Goal: Consume media (video, audio): Consume media (video, audio)

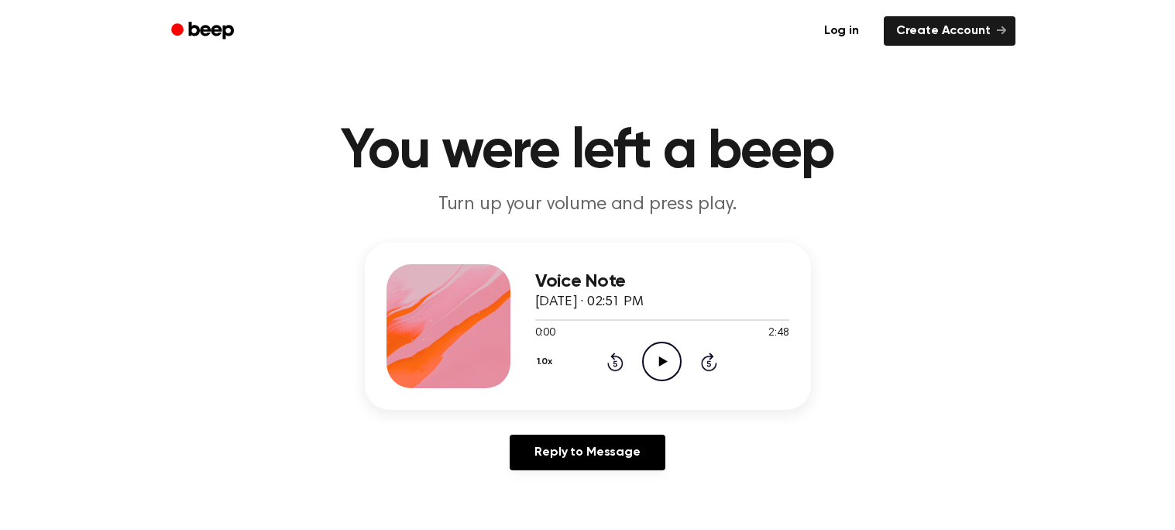
click at [543, 363] on button "1.0x" at bounding box center [546, 362] width 23 height 26
click at [561, 418] on span "0.8x" at bounding box center [560, 426] width 19 height 16
click at [645, 356] on icon "Play Audio" at bounding box center [662, 362] width 40 height 40
click at [614, 362] on icon at bounding box center [616, 363] width 4 height 6
click at [655, 359] on icon "Pause Audio" at bounding box center [662, 362] width 40 height 40
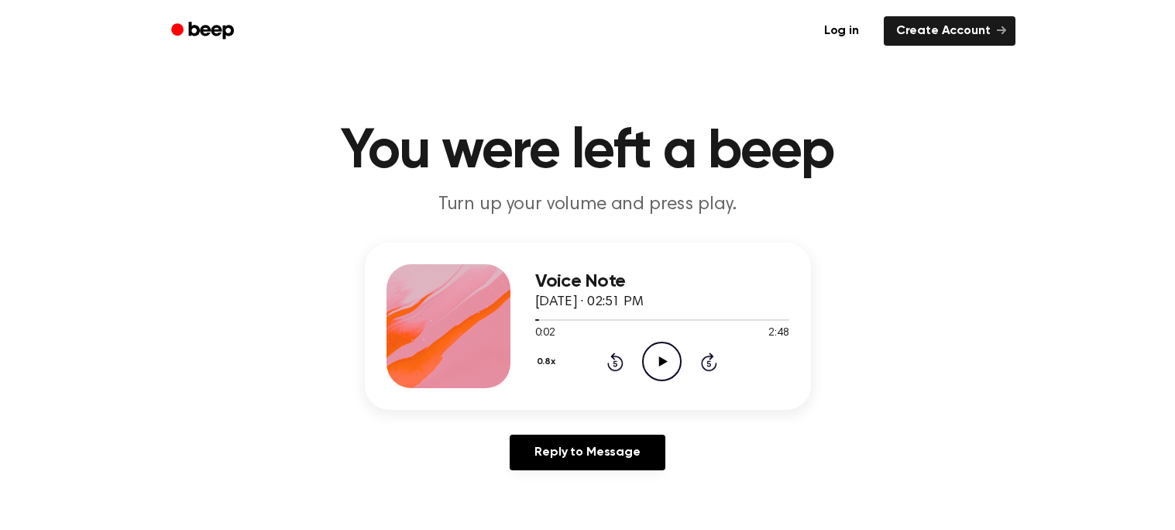
click at [613, 353] on icon at bounding box center [615, 362] width 16 height 19
click at [661, 365] on icon at bounding box center [663, 361] width 9 height 10
click at [661, 365] on icon "Pause Audio" at bounding box center [662, 362] width 40 height 40
click at [614, 359] on icon at bounding box center [615, 362] width 16 height 19
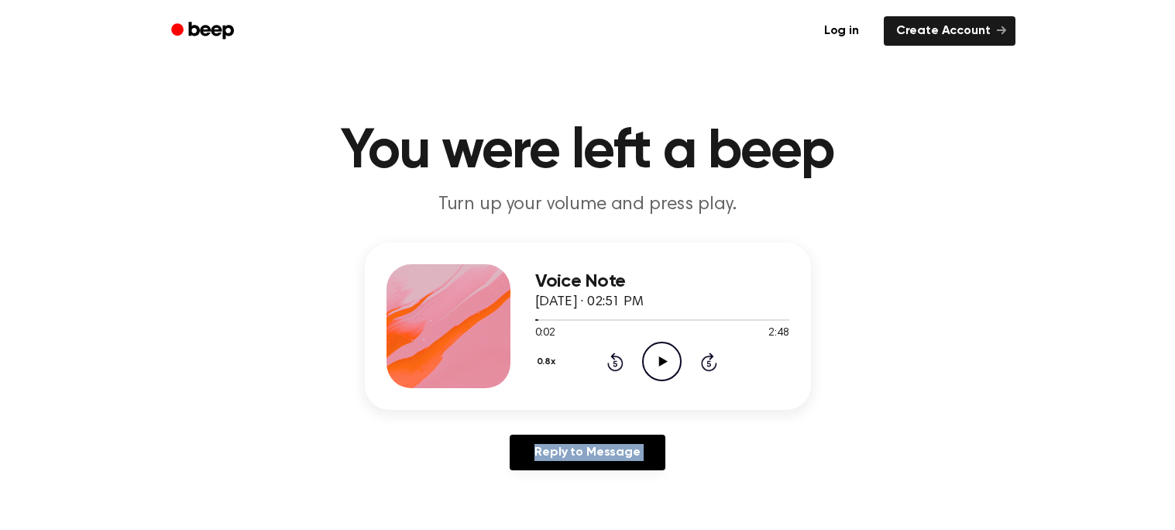
click at [614, 359] on icon at bounding box center [615, 362] width 16 height 19
click at [652, 362] on icon "Play Audio" at bounding box center [662, 362] width 40 height 40
click at [652, 362] on icon "Pause Audio" at bounding box center [662, 362] width 40 height 40
click at [652, 362] on icon "Play Audio" at bounding box center [662, 362] width 40 height 40
click at [652, 362] on icon "Pause Audio" at bounding box center [662, 362] width 40 height 40
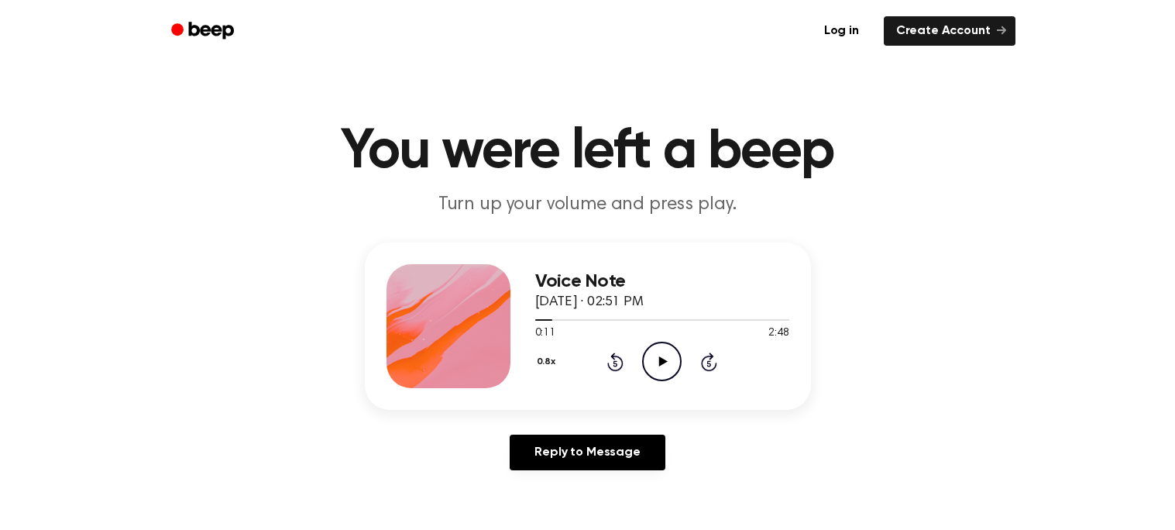
click at [651, 363] on icon "Play Audio" at bounding box center [662, 362] width 40 height 40
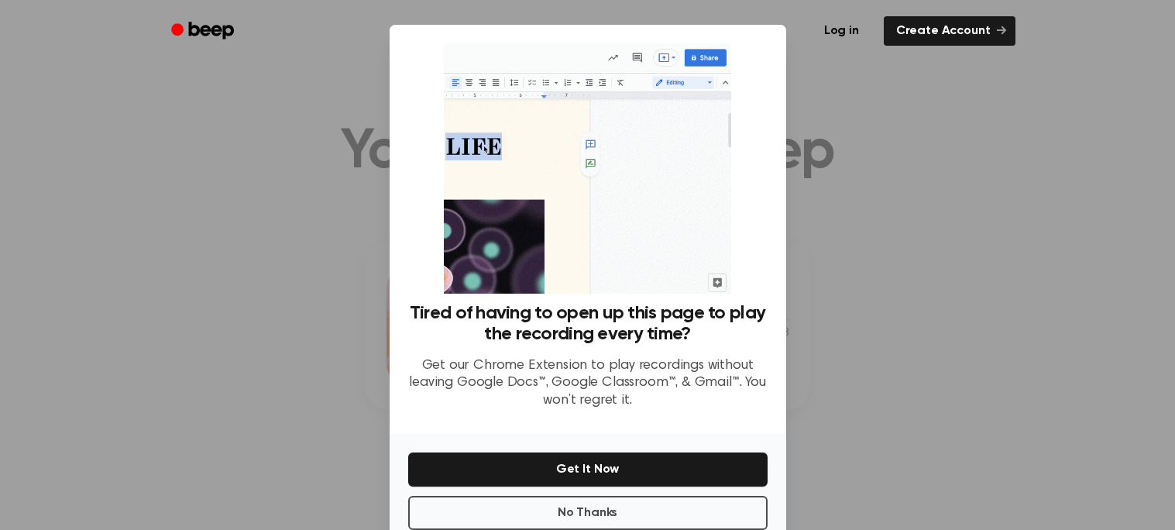
click at [346, 280] on div at bounding box center [587, 265] width 1175 height 530
click at [476, 504] on button "No Thanks" at bounding box center [587, 513] width 359 height 34
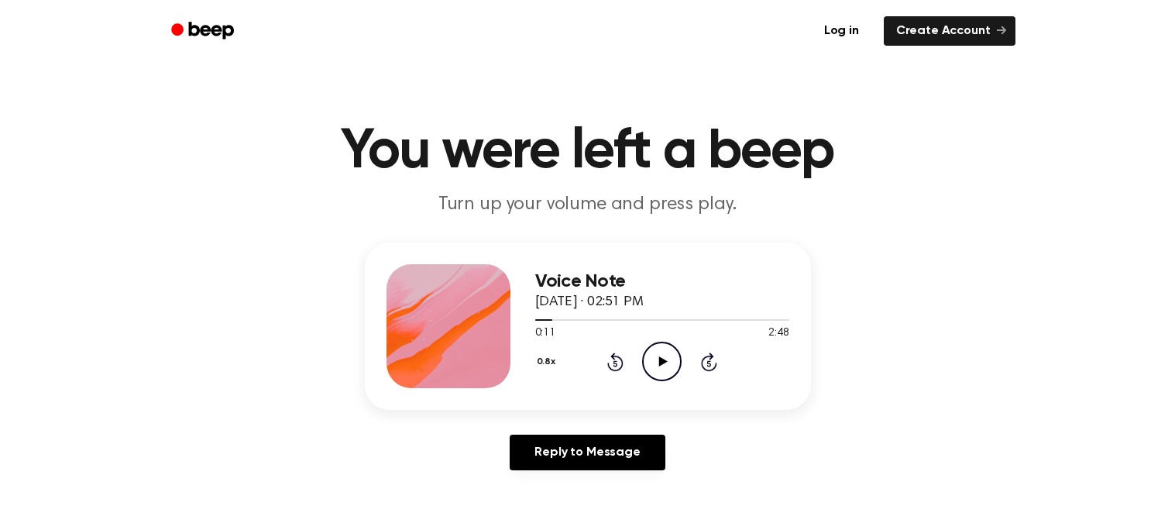
click at [660, 356] on icon "Play Audio" at bounding box center [662, 362] width 40 height 40
click at [660, 356] on icon "Pause Audio" at bounding box center [662, 362] width 40 height 40
click at [660, 356] on icon "Play Audio" at bounding box center [662, 362] width 40 height 40
click at [660, 356] on icon "Pause Audio" at bounding box center [662, 362] width 40 height 40
click at [660, 356] on icon "Play Audio" at bounding box center [662, 362] width 40 height 40
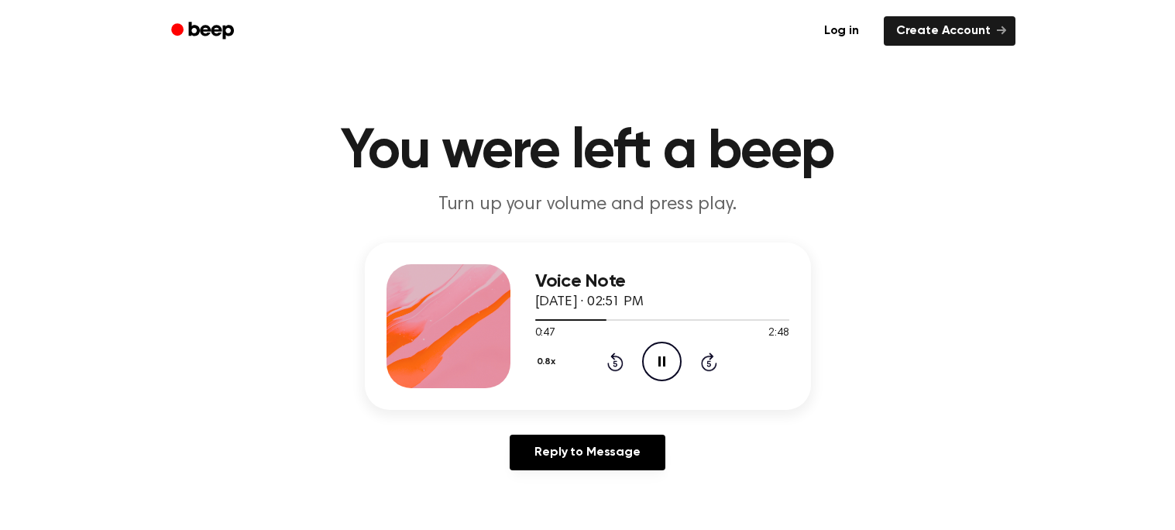
click at [660, 356] on icon "Pause Audio" at bounding box center [662, 362] width 40 height 40
click at [607, 359] on icon "Rewind 5 seconds" at bounding box center [615, 362] width 17 height 20
click at [622, 352] on icon "Rewind 5 seconds" at bounding box center [615, 362] width 17 height 20
click at [662, 362] on icon at bounding box center [663, 361] width 9 height 10
click at [660, 358] on icon at bounding box center [662, 361] width 7 height 10
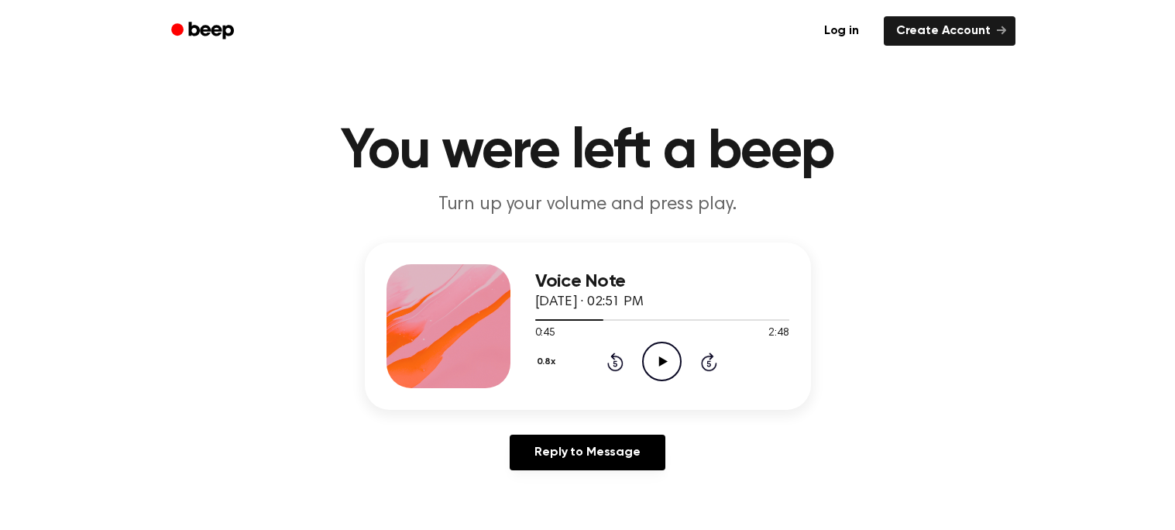
click at [614, 358] on icon at bounding box center [615, 362] width 16 height 19
click at [614, 359] on icon at bounding box center [615, 362] width 16 height 19
click at [613, 358] on icon at bounding box center [615, 362] width 16 height 19
click at [658, 363] on icon "Play Audio" at bounding box center [662, 362] width 40 height 40
click at [658, 363] on icon "Pause Audio" at bounding box center [662, 362] width 40 height 40
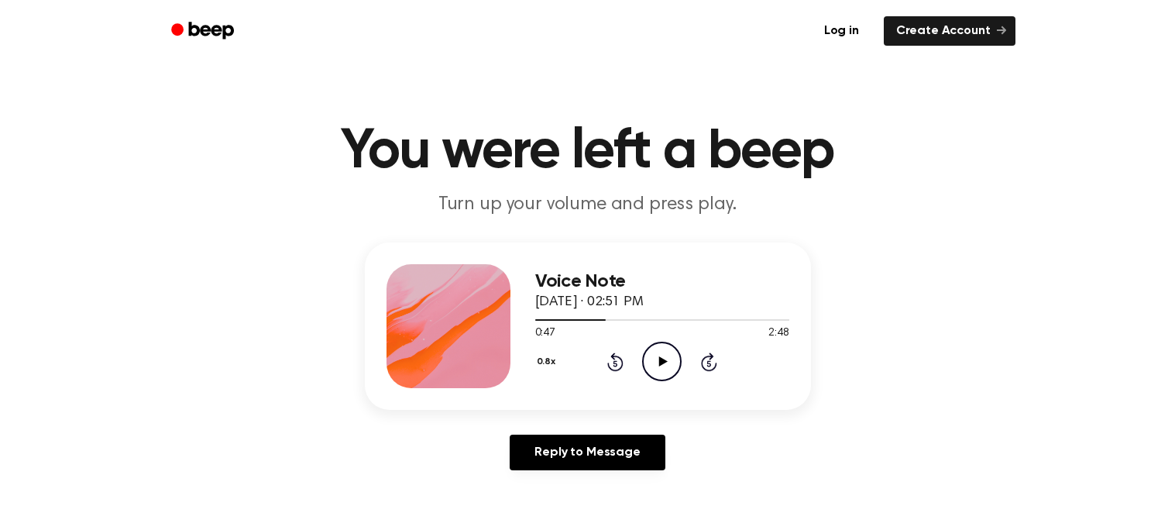
click at [607, 359] on icon "Rewind 5 seconds" at bounding box center [615, 362] width 17 height 20
click at [617, 359] on icon "Rewind 5 seconds" at bounding box center [615, 362] width 17 height 20
click at [618, 359] on icon "Rewind 5 seconds" at bounding box center [615, 362] width 17 height 20
click at [665, 356] on icon "Play Audio" at bounding box center [662, 362] width 40 height 40
click at [665, 356] on icon "Pause Audio" at bounding box center [662, 362] width 40 height 40
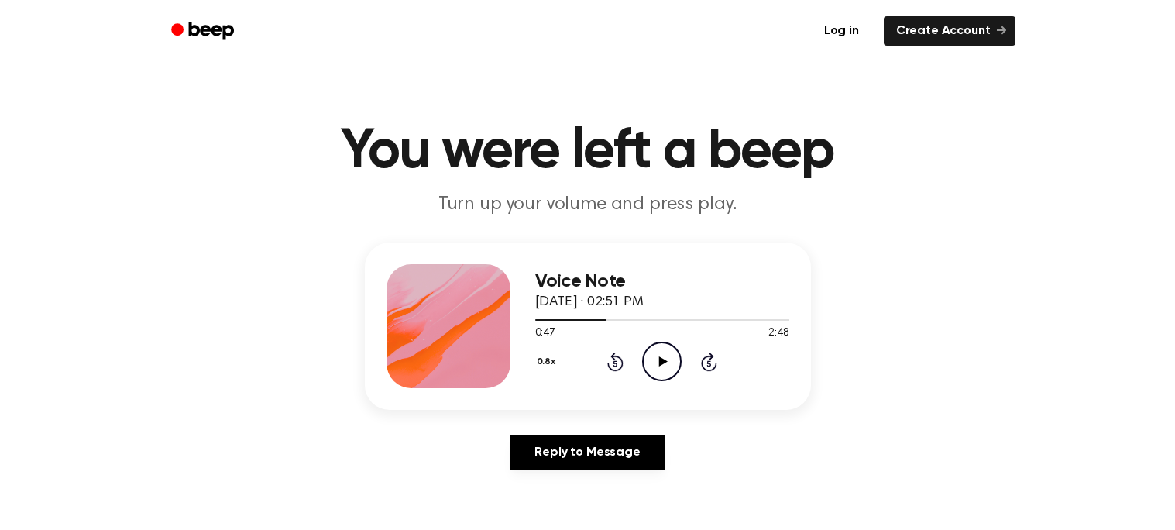
click at [665, 356] on icon "Play Audio" at bounding box center [662, 362] width 40 height 40
click at [665, 356] on icon at bounding box center [662, 361] width 7 height 10
click at [610, 354] on icon "Rewind 5 seconds" at bounding box center [615, 362] width 17 height 20
click at [610, 355] on icon at bounding box center [615, 362] width 16 height 19
click at [616, 358] on icon "Rewind 5 seconds" at bounding box center [615, 362] width 17 height 20
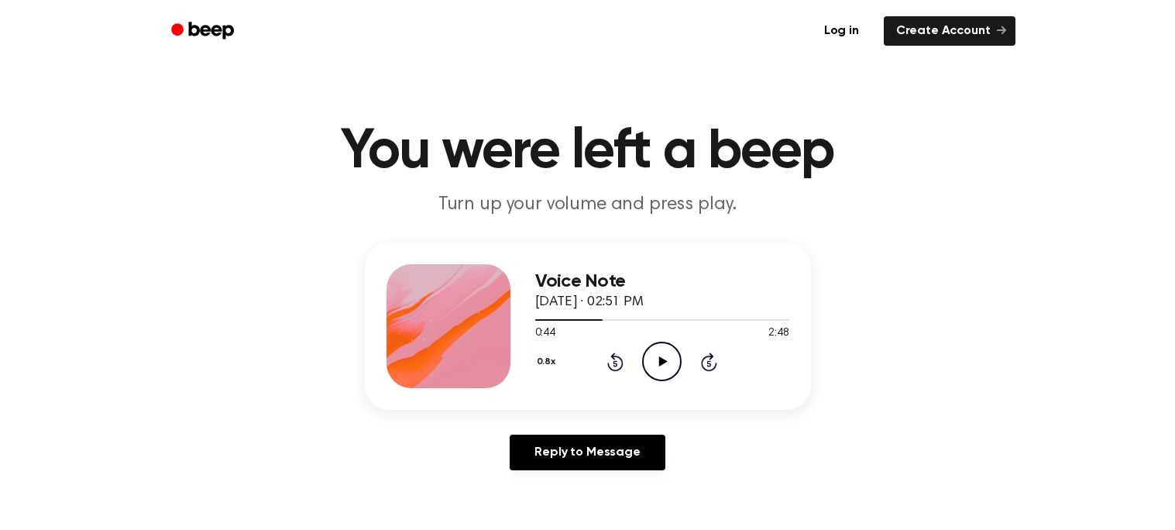
click at [662, 359] on icon at bounding box center [663, 361] width 9 height 10
click at [662, 359] on icon "Pause Audio" at bounding box center [662, 362] width 40 height 40
click at [662, 359] on icon at bounding box center [663, 361] width 9 height 10
click at [658, 363] on icon "Pause Audio" at bounding box center [662, 362] width 40 height 40
click at [658, 363] on icon "Play Audio" at bounding box center [662, 362] width 40 height 40
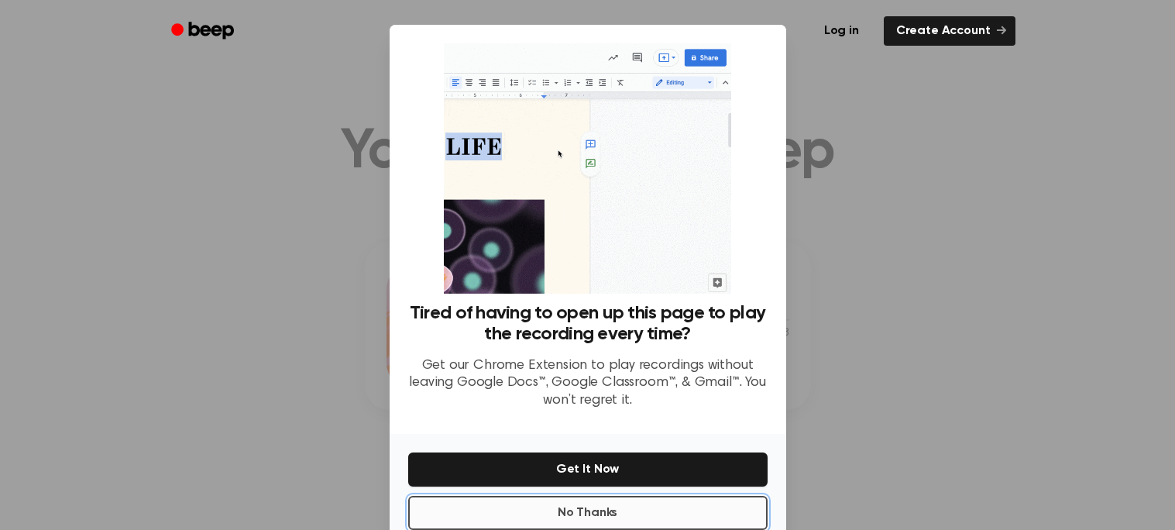
click at [521, 498] on button "No Thanks" at bounding box center [587, 513] width 359 height 34
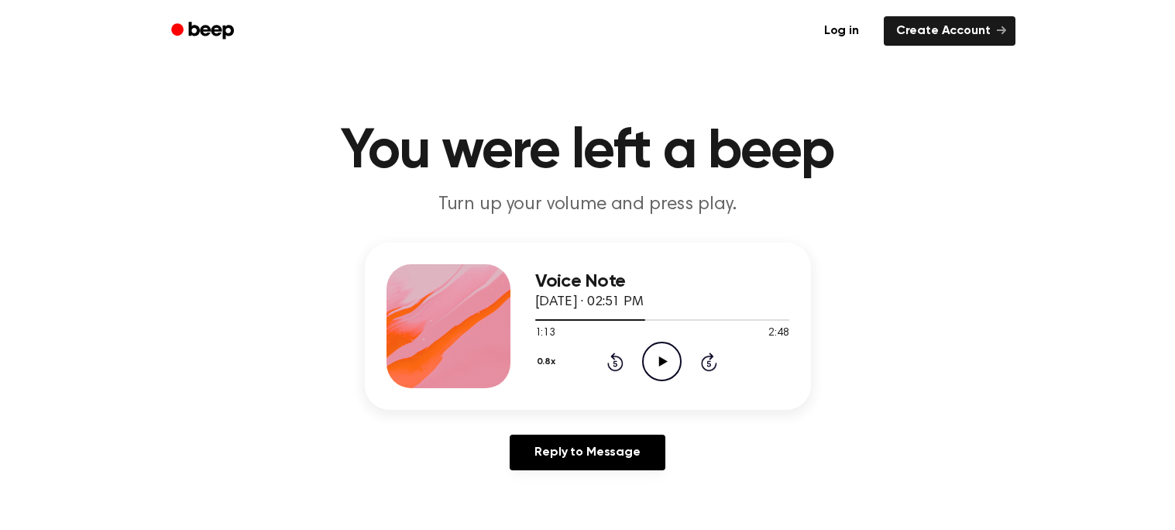
click at [616, 365] on icon at bounding box center [616, 363] width 4 height 6
click at [615, 363] on icon at bounding box center [616, 363] width 4 height 6
click at [614, 363] on icon "Rewind 5 seconds" at bounding box center [615, 362] width 17 height 20
click at [659, 349] on icon "Play Audio" at bounding box center [662, 362] width 40 height 40
click at [613, 363] on icon "Rewind 5 seconds" at bounding box center [615, 362] width 17 height 20
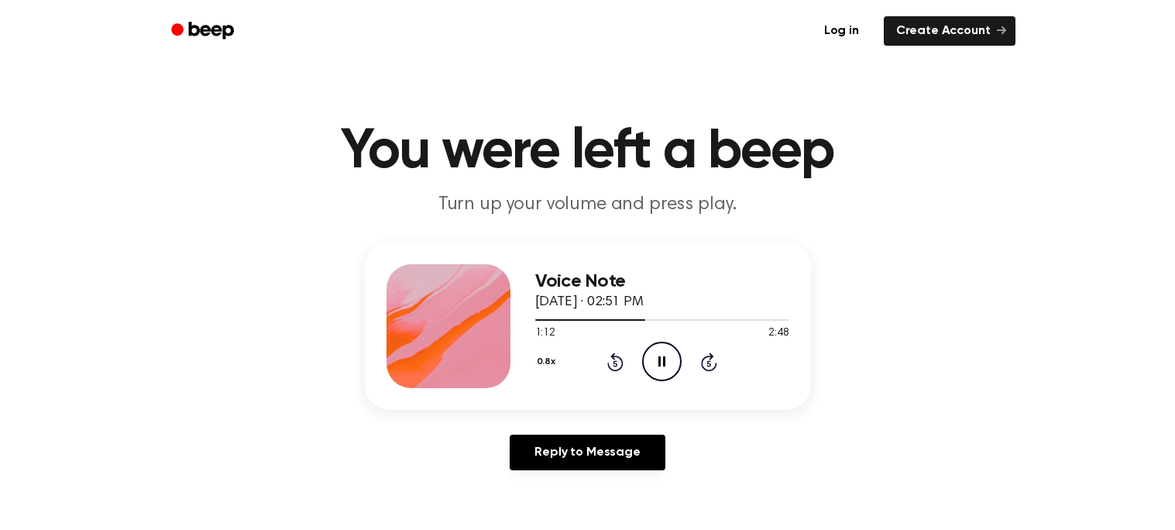
click at [653, 360] on icon "Pause Audio" at bounding box center [662, 362] width 40 height 40
click at [653, 360] on icon "Play Audio" at bounding box center [662, 362] width 40 height 40
click at [653, 360] on icon "Pause Audio" at bounding box center [662, 362] width 40 height 40
click at [653, 360] on icon "Play Audio" at bounding box center [662, 362] width 40 height 40
click at [653, 360] on icon "Pause Audio" at bounding box center [662, 362] width 40 height 40
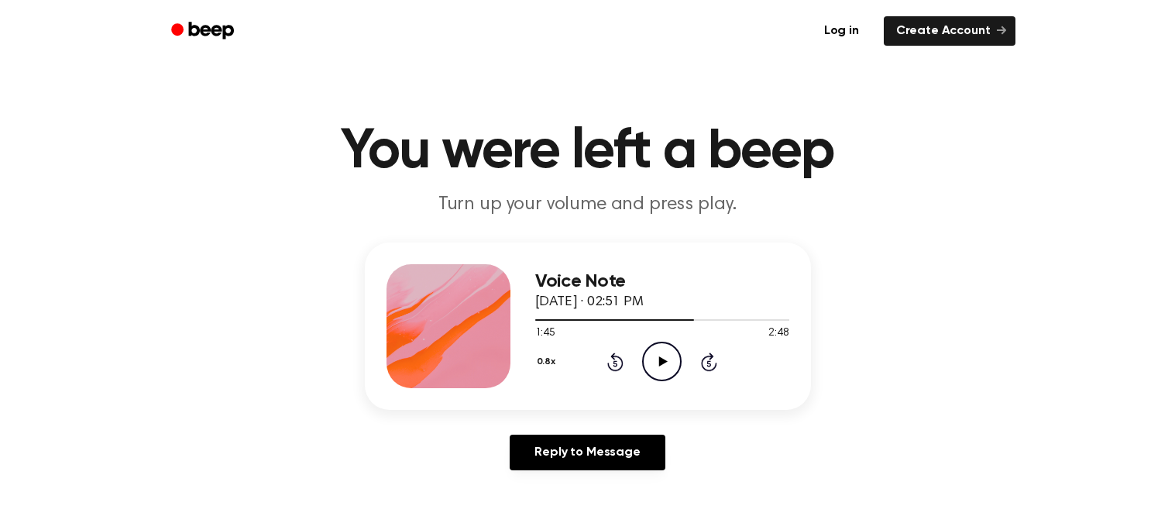
click at [612, 353] on icon "Rewind 5 seconds" at bounding box center [615, 362] width 17 height 20
click at [607, 363] on icon "Rewind 5 seconds" at bounding box center [615, 362] width 17 height 20
click at [607, 365] on icon "Rewind 5 seconds" at bounding box center [615, 362] width 17 height 20
click at [609, 365] on icon at bounding box center [615, 362] width 16 height 19
click at [659, 363] on icon at bounding box center [663, 361] width 9 height 10
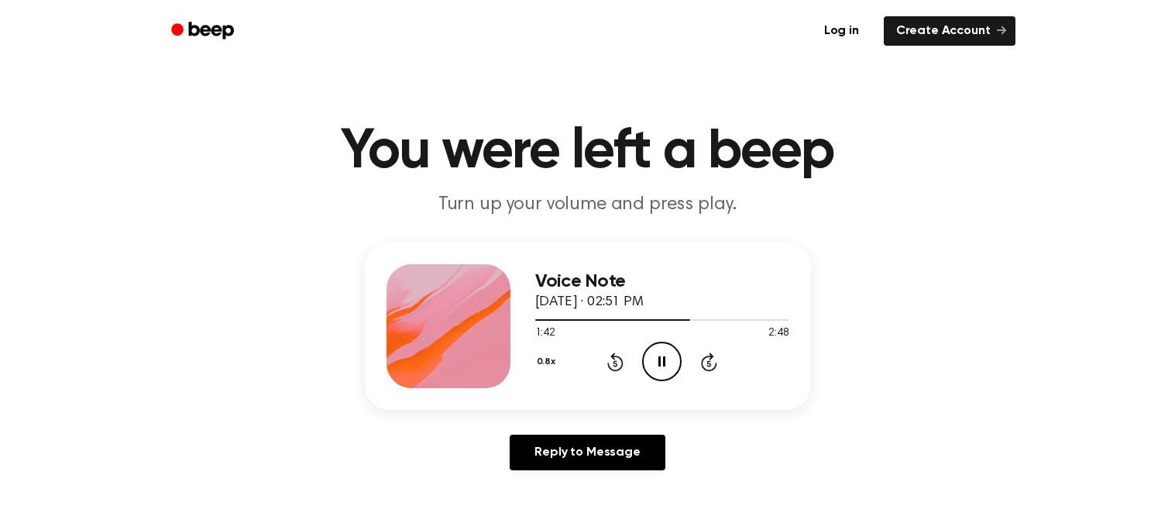
click at [659, 363] on icon at bounding box center [662, 361] width 7 height 10
click at [659, 363] on icon at bounding box center [663, 361] width 9 height 10
click at [655, 366] on icon "Pause Audio" at bounding box center [662, 362] width 40 height 40
click at [617, 359] on icon "Rewind 5 seconds" at bounding box center [615, 362] width 17 height 20
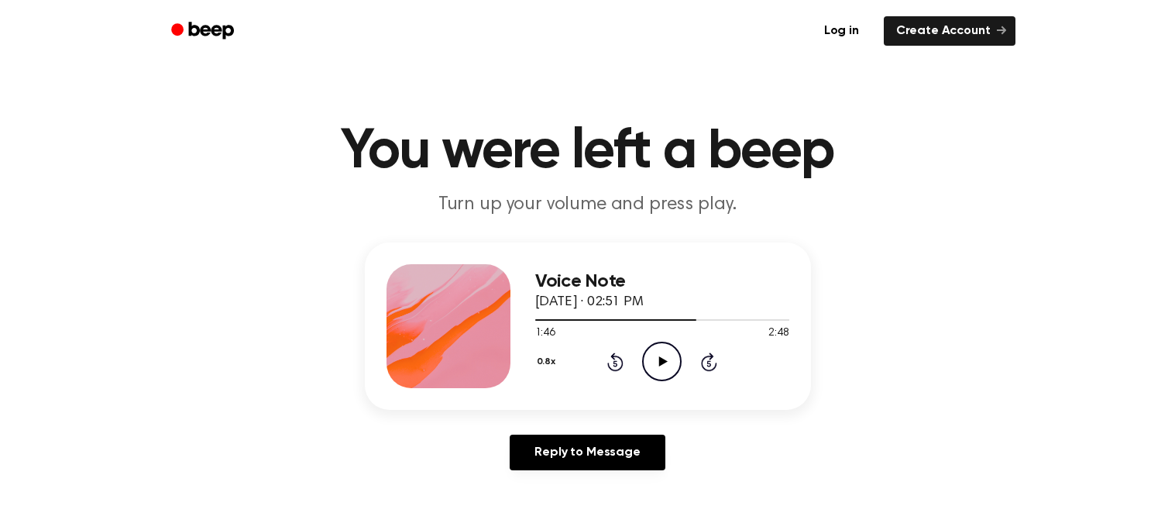
click at [618, 358] on icon "Rewind 5 seconds" at bounding box center [615, 362] width 17 height 20
click at [648, 359] on icon "Play Audio" at bounding box center [662, 362] width 40 height 40
click at [617, 357] on icon at bounding box center [615, 362] width 16 height 19
click at [616, 357] on icon at bounding box center [615, 362] width 16 height 19
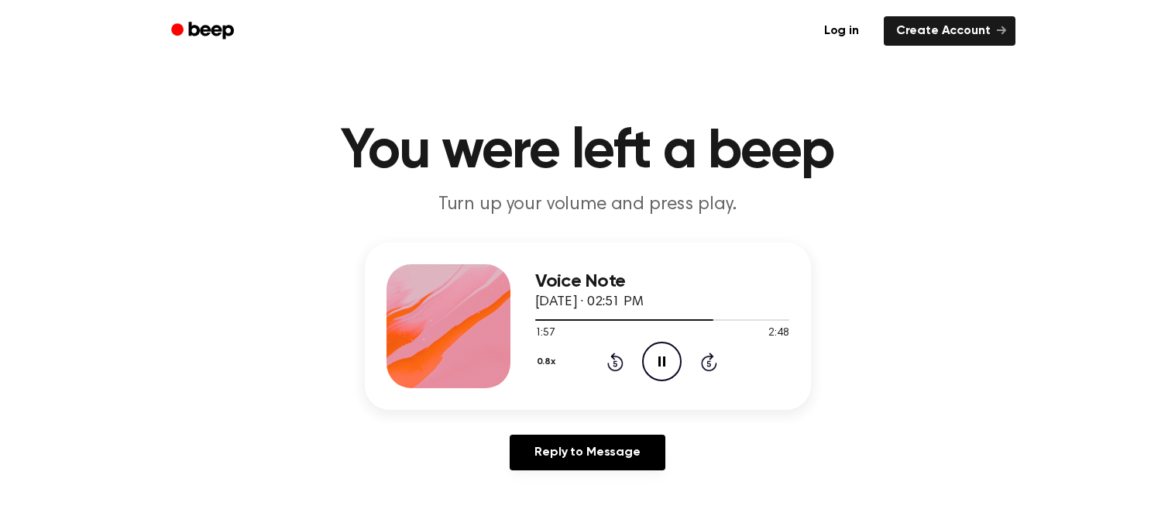
click at [664, 355] on icon "Pause Audio" at bounding box center [662, 362] width 40 height 40
click at [664, 355] on icon "Play Audio" at bounding box center [662, 362] width 40 height 40
click at [664, 355] on icon "Pause Audio" at bounding box center [662, 362] width 40 height 40
click at [665, 355] on icon "Play Audio" at bounding box center [662, 362] width 40 height 40
click at [665, 355] on icon "Pause Audio" at bounding box center [662, 362] width 40 height 40
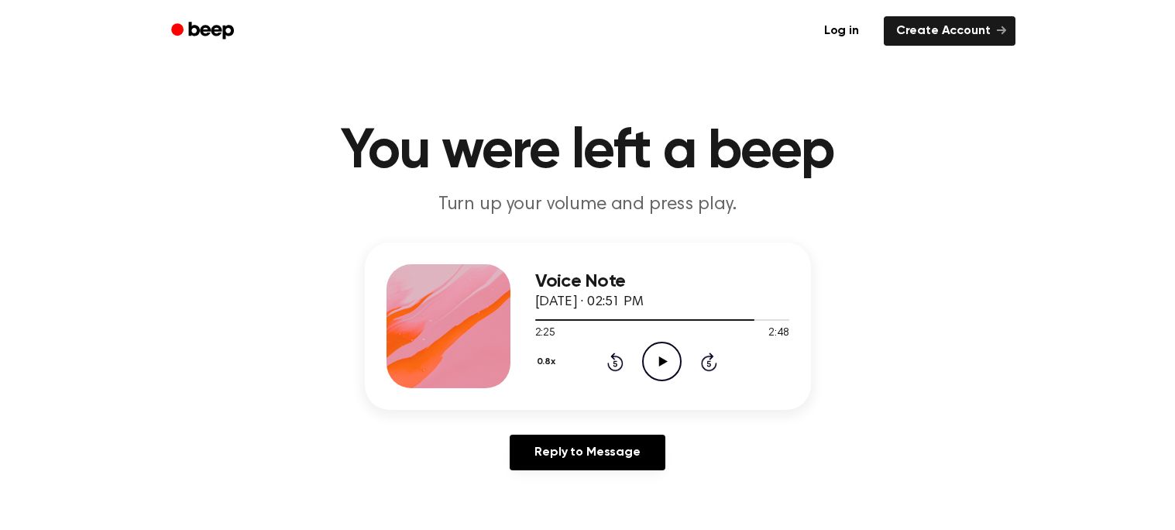
click at [666, 350] on icon "Play Audio" at bounding box center [662, 362] width 40 height 40
